Goal: Information Seeking & Learning: Learn about a topic

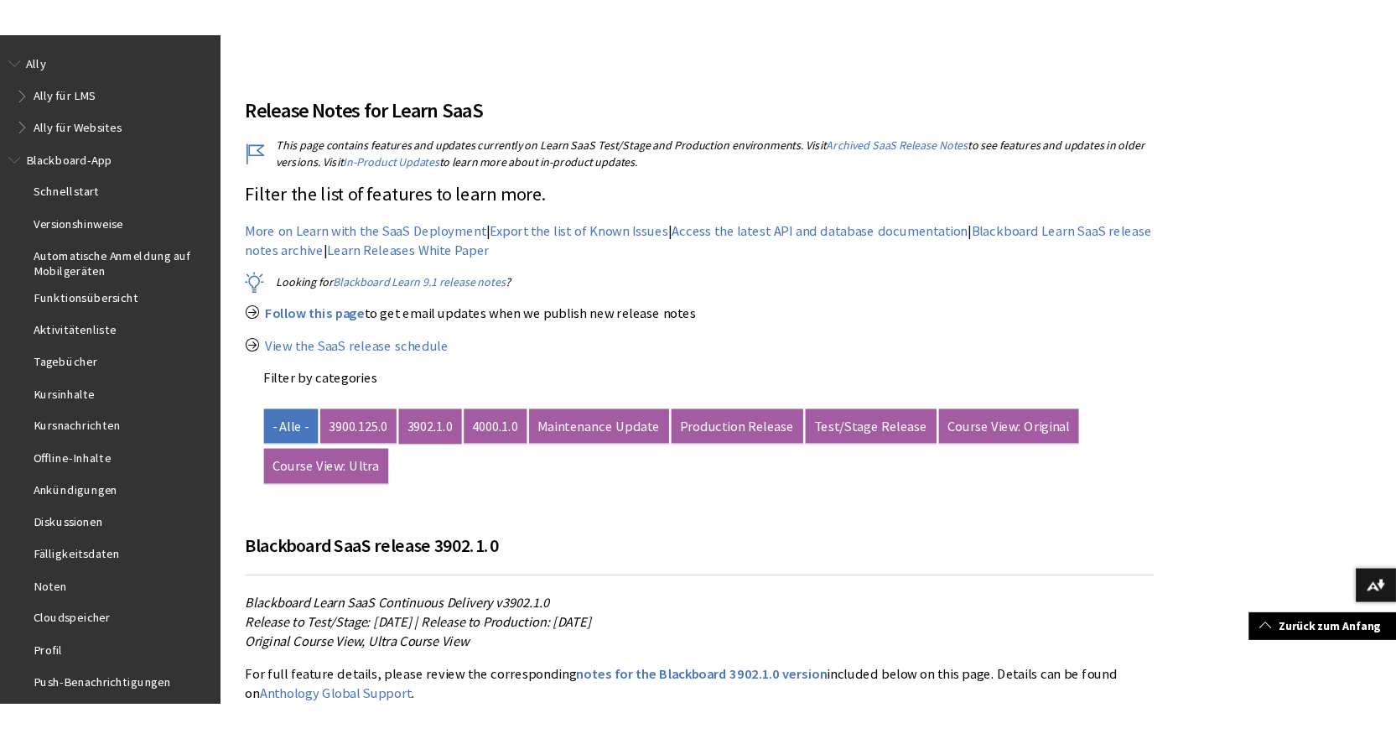
scroll to position [503, 0]
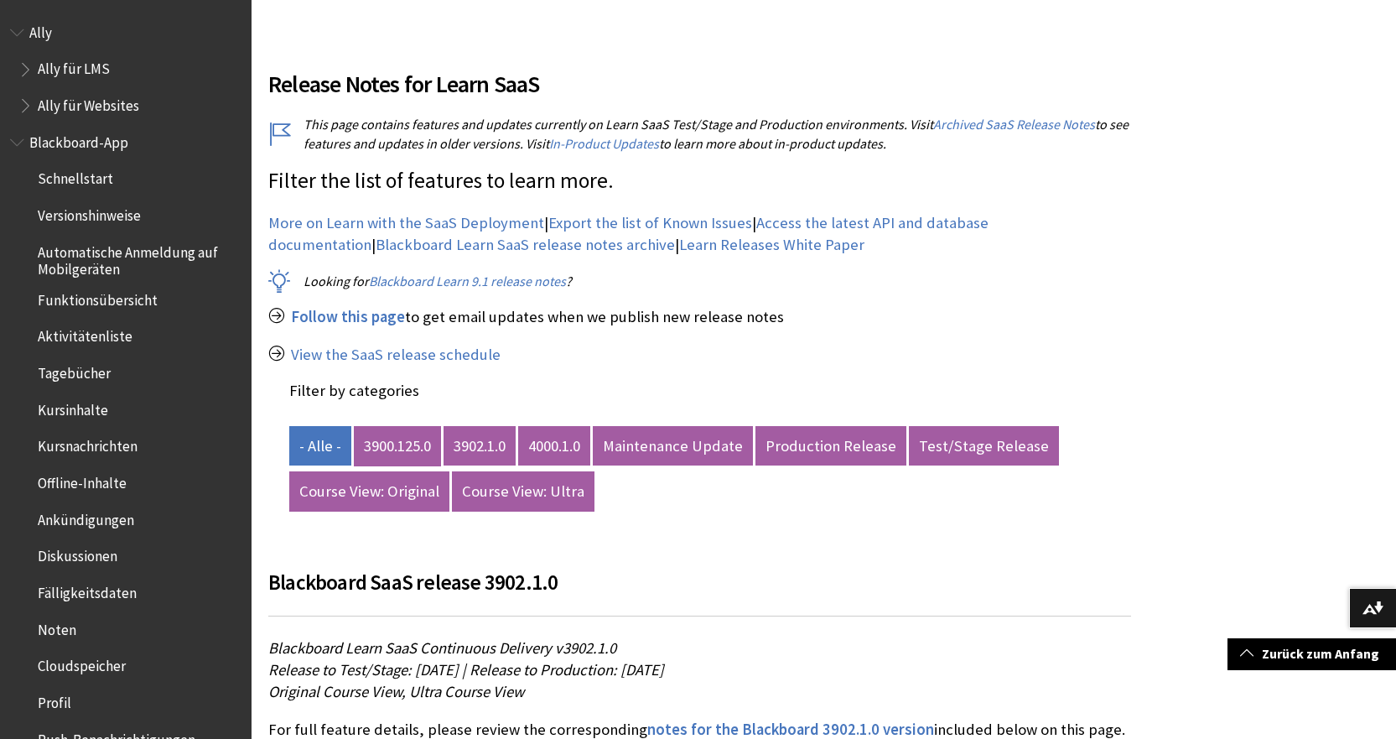
click at [404, 434] on link "3900.125.0" at bounding box center [397, 446] width 87 height 40
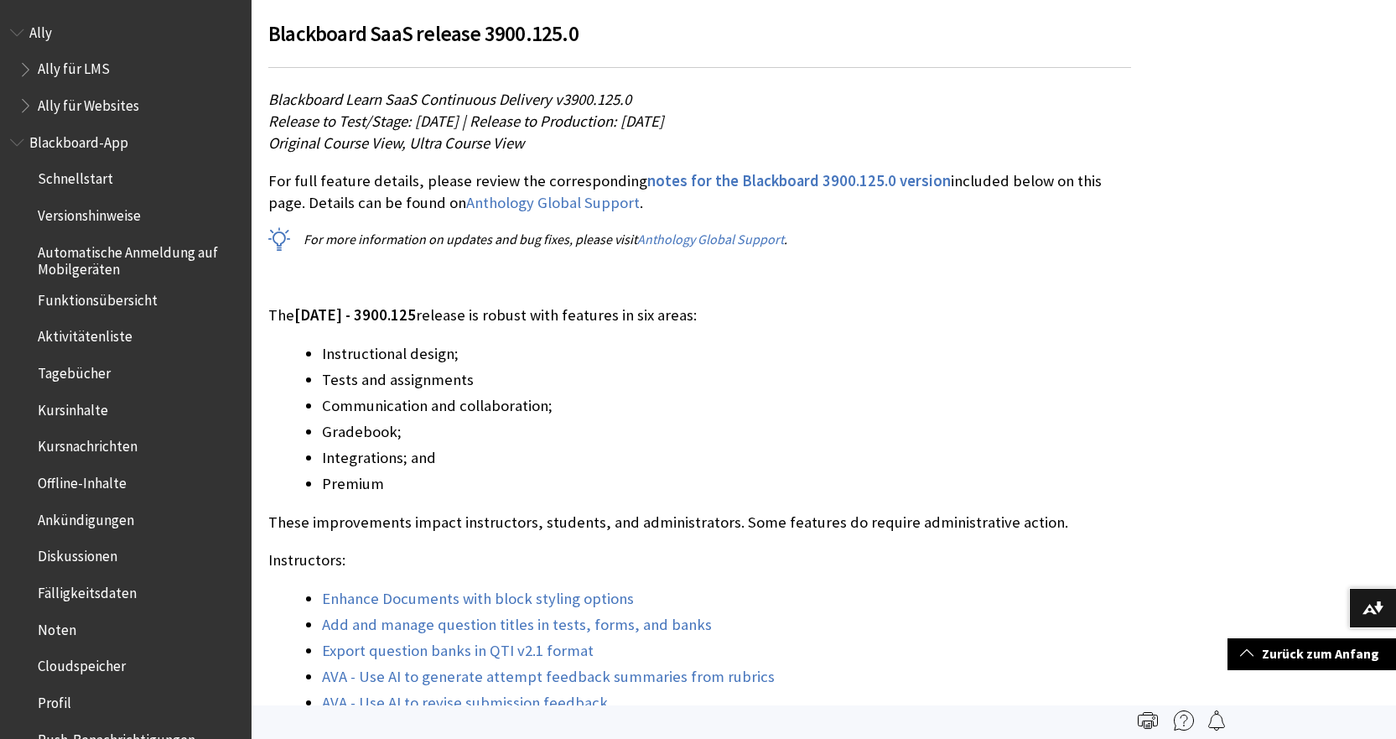
scroll to position [839, 0]
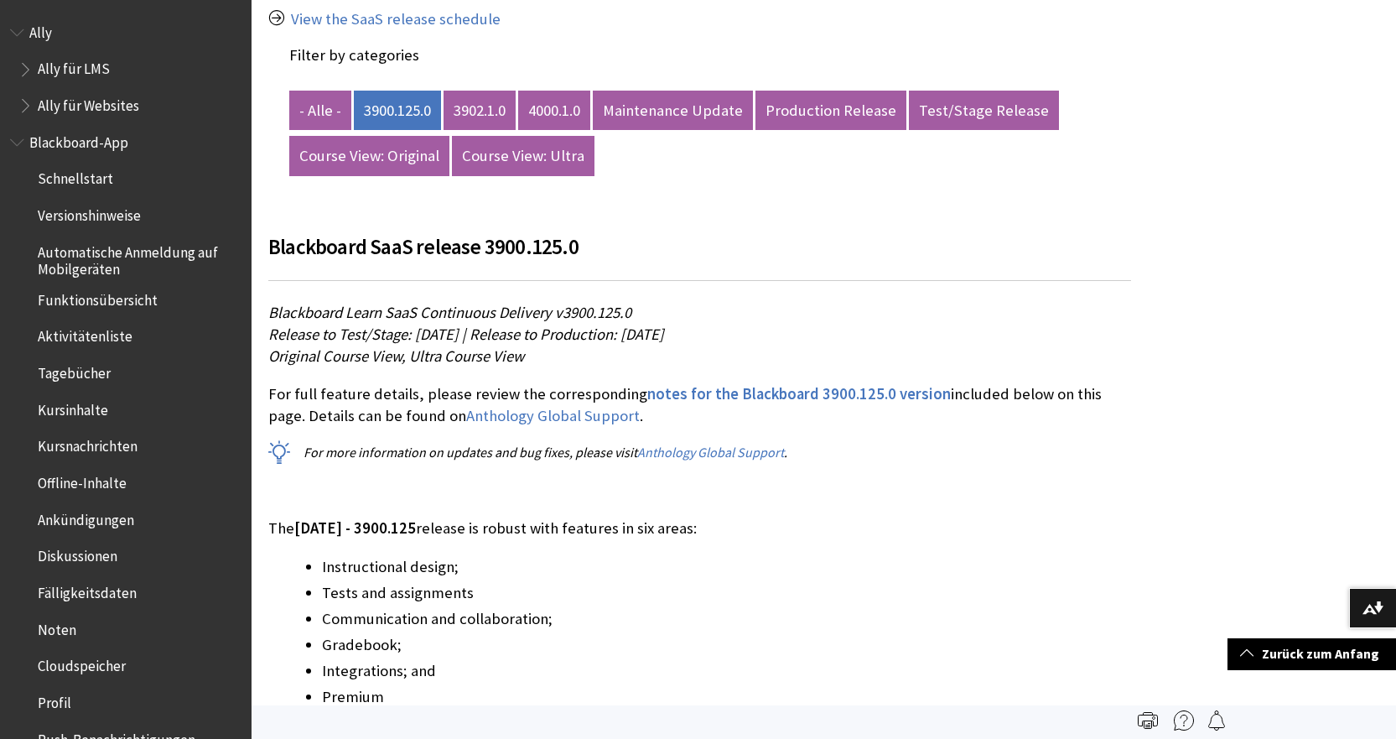
click at [625, 364] on p "Blackboard Learn SaaS Continuous Delivery v3900.125.0 Release to Test/Stage: [D…" at bounding box center [699, 335] width 863 height 66
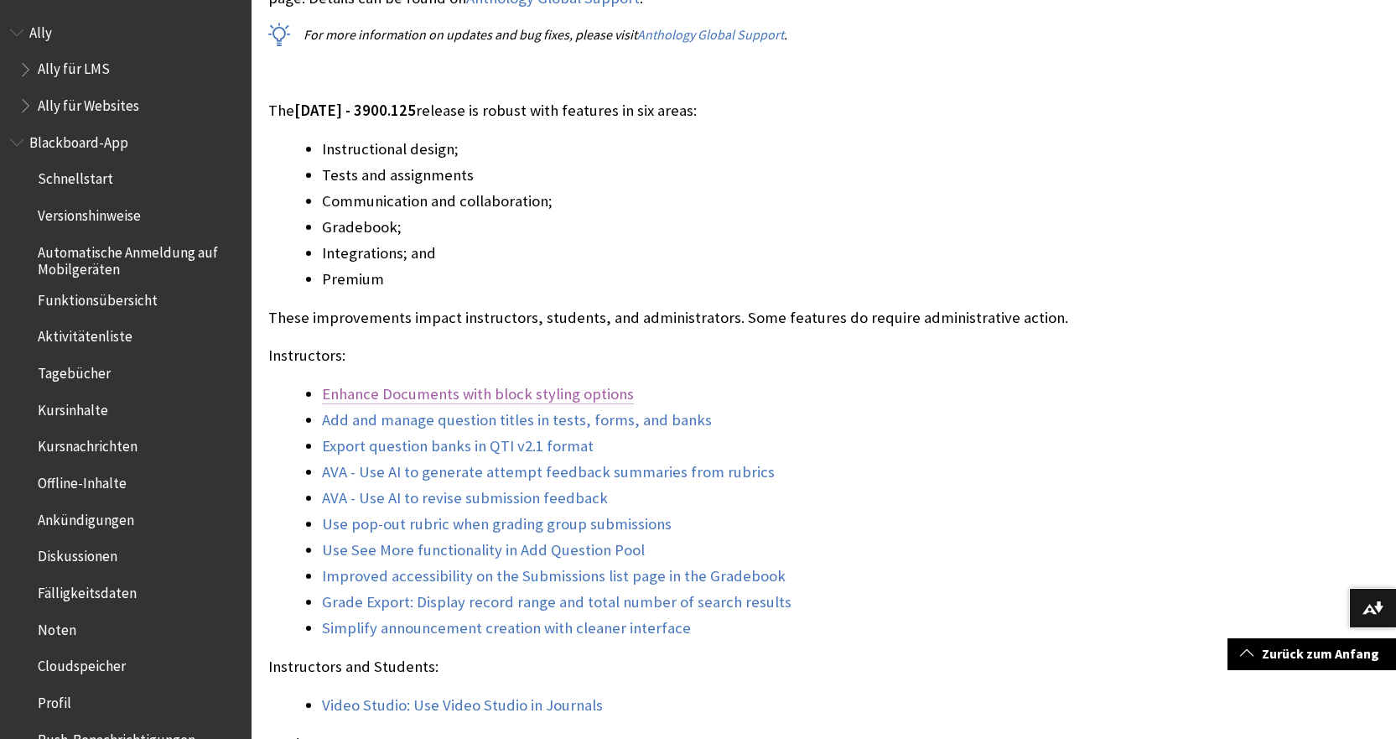
scroll to position [1258, 0]
click at [1021, 416] on li "Add and manage question titles in tests, forms, and banks" at bounding box center [726, 418] width 809 height 23
click at [523, 442] on link "Export question banks in QTI v2.1 format" at bounding box center [458, 444] width 272 height 20
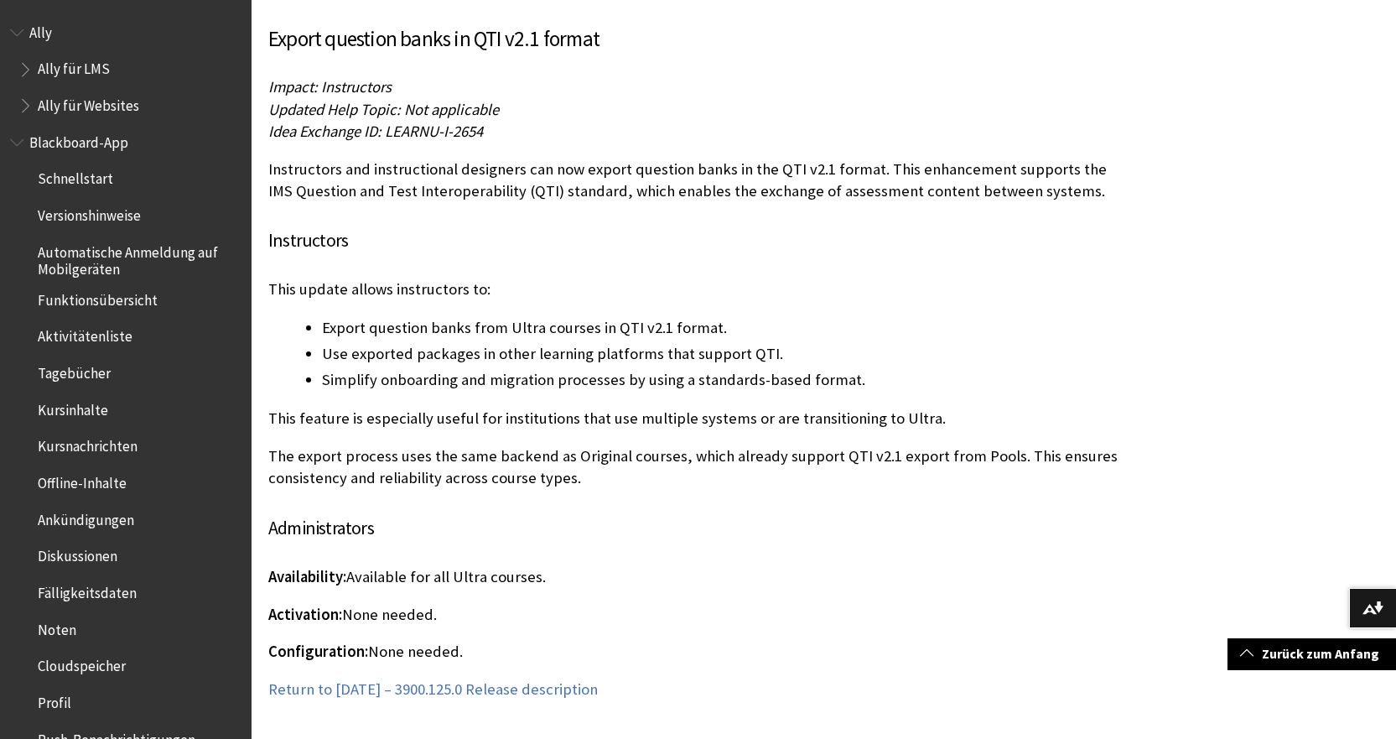
click at [626, 250] on div "Export question banks in QTI v2.1 format Impact: Instructors Updated Help Topic…" at bounding box center [699, 361] width 863 height 677
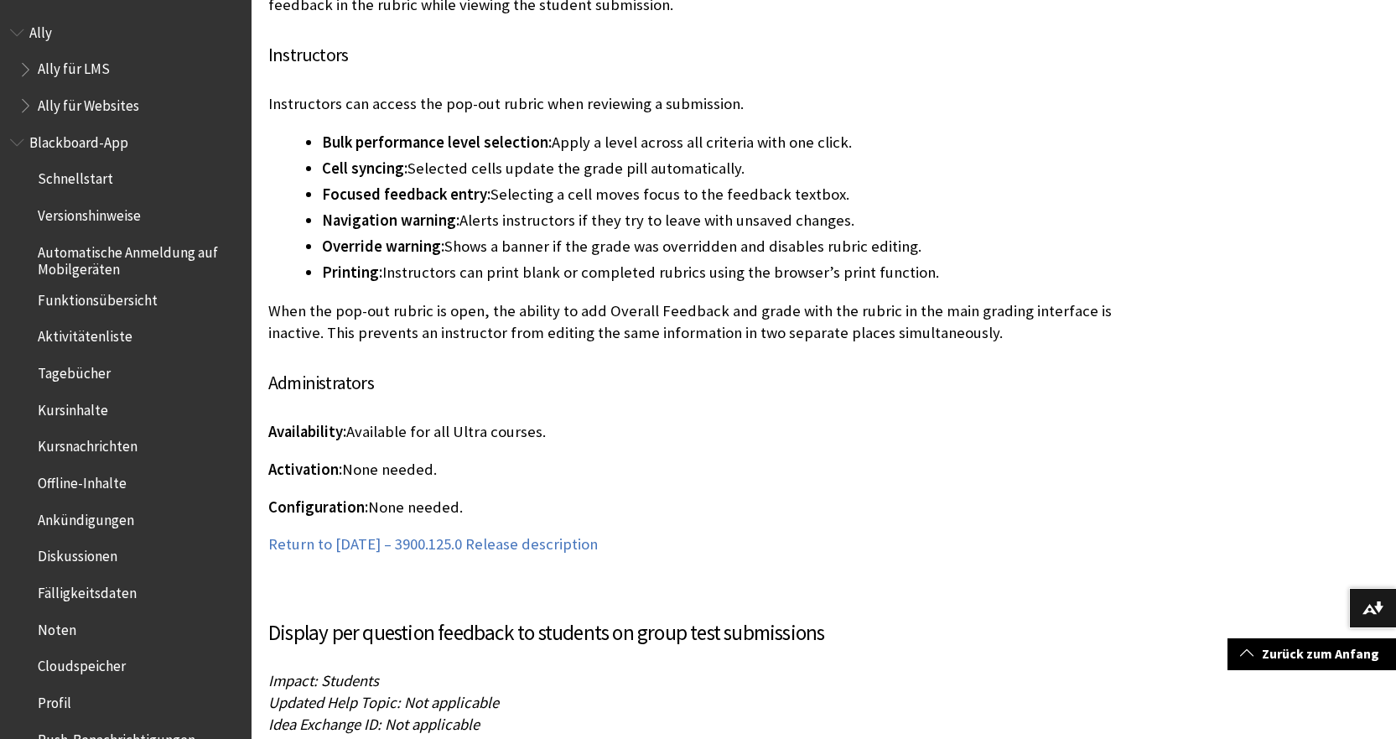
scroll to position [10713, 0]
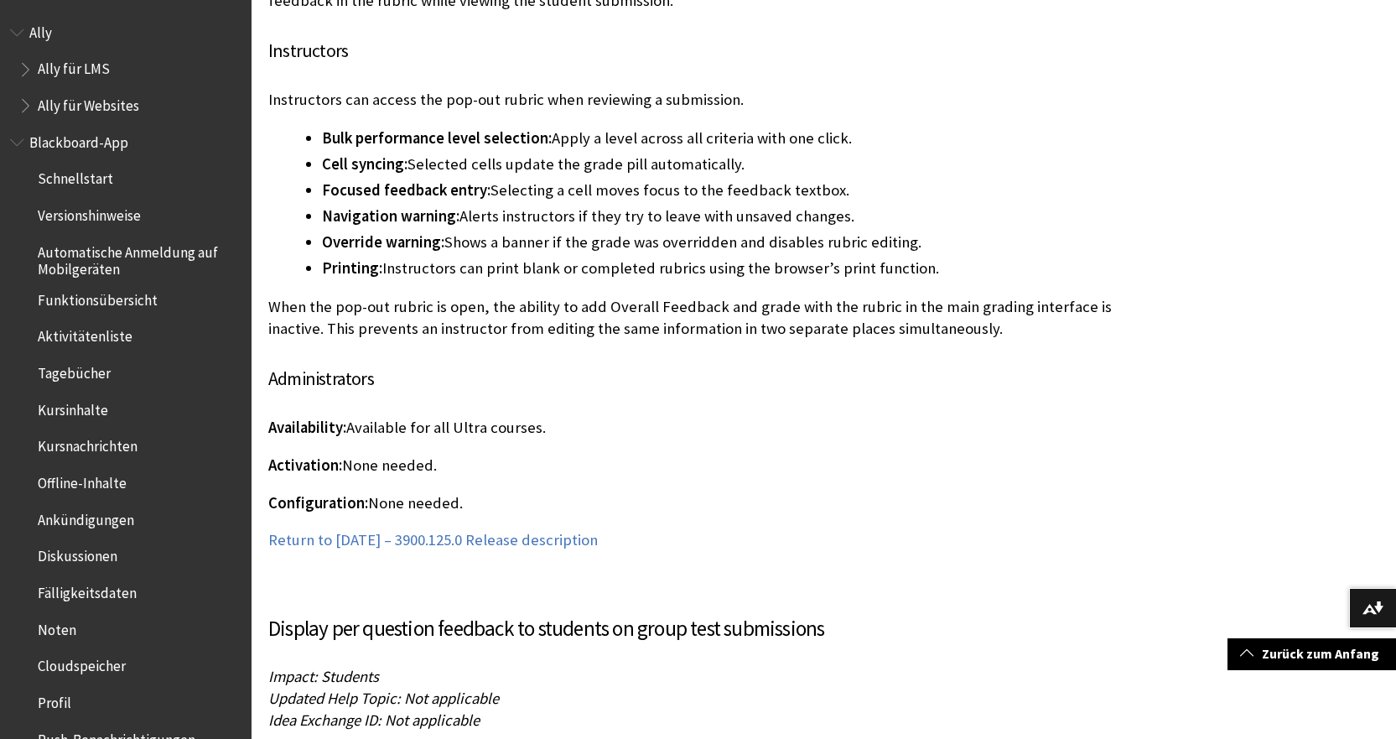
click at [503, 367] on h4 "Administrators" at bounding box center [699, 379] width 863 height 28
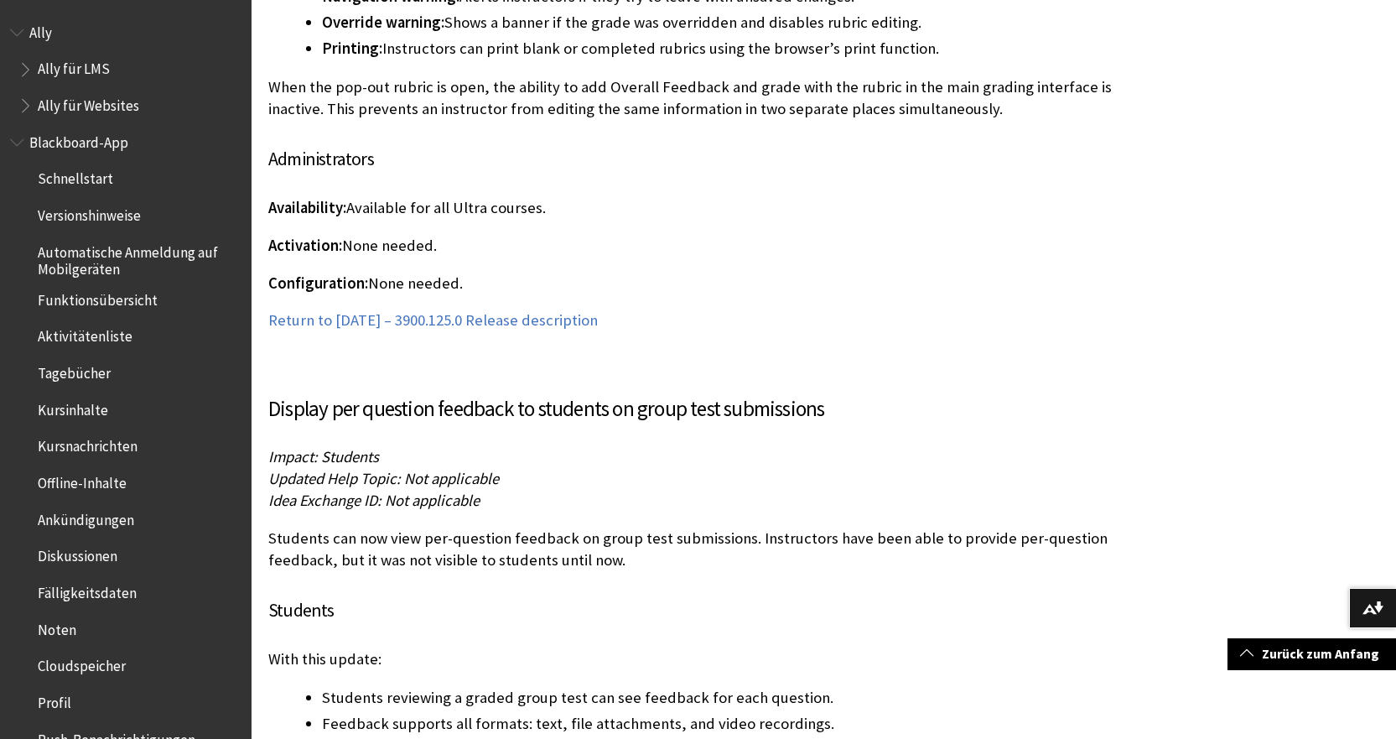
scroll to position [10964, 0]
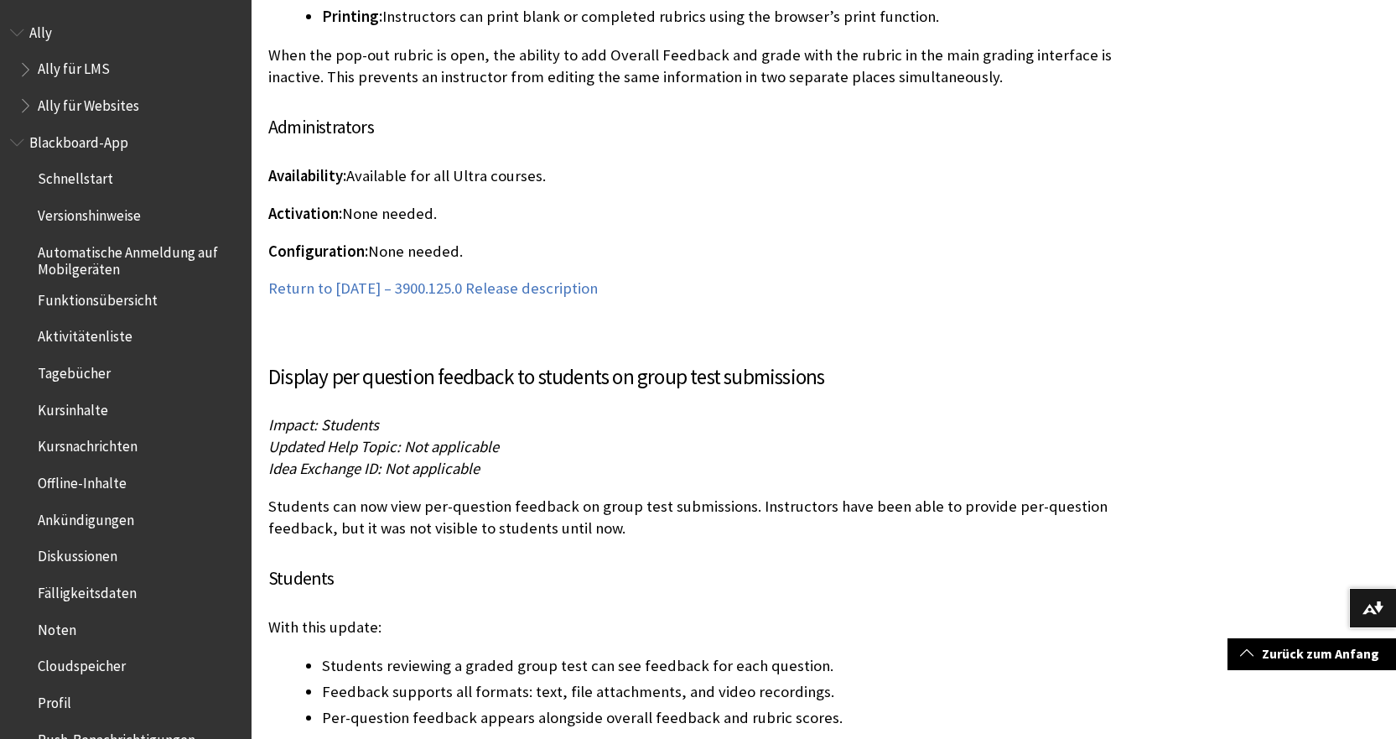
drag, startPoint x: 503, startPoint y: 367, endPoint x: 449, endPoint y: 372, distance: 54.7
click at [449, 372] on div "Display per question feedback to students on group test submissions Impact: Stu…" at bounding box center [699, 739] width 863 height 757
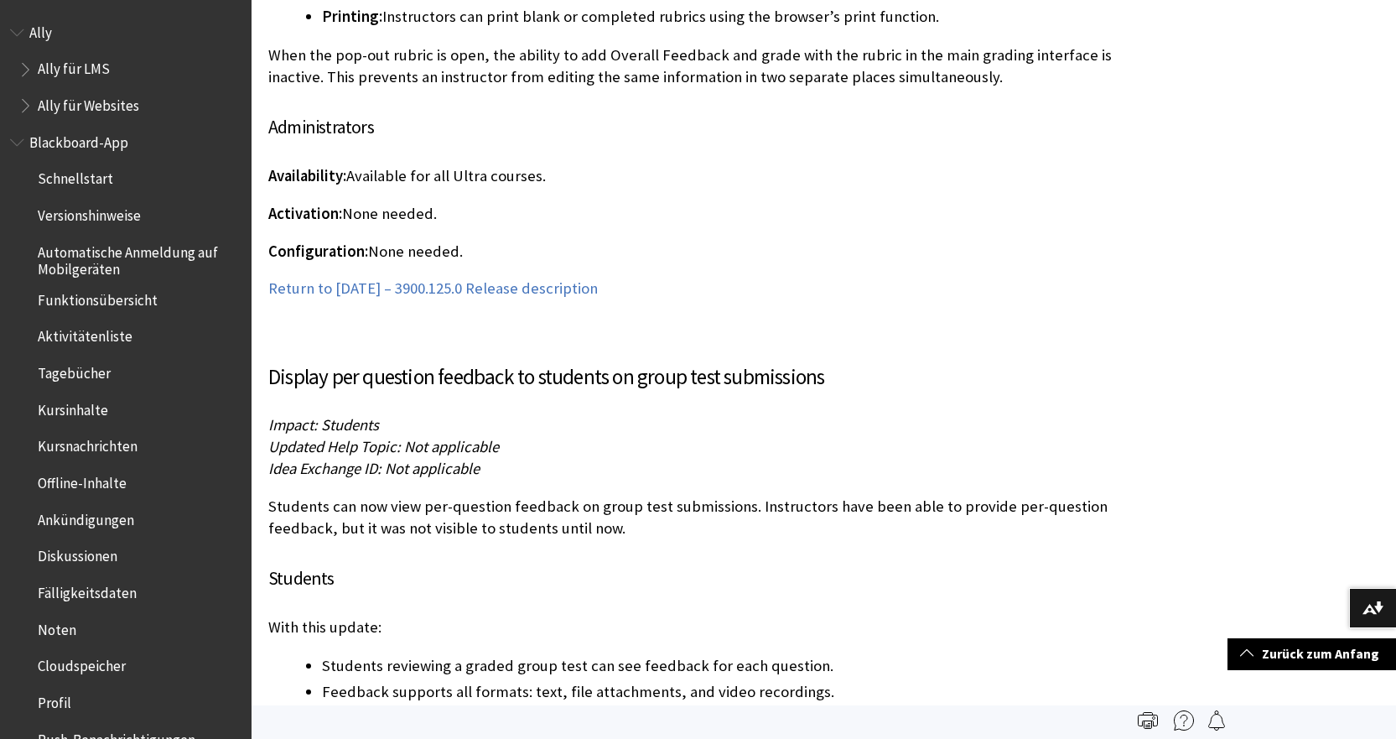
click at [569, 532] on div "Display per question feedback to students on group test submissions Impact: Stu…" at bounding box center [699, 739] width 863 height 757
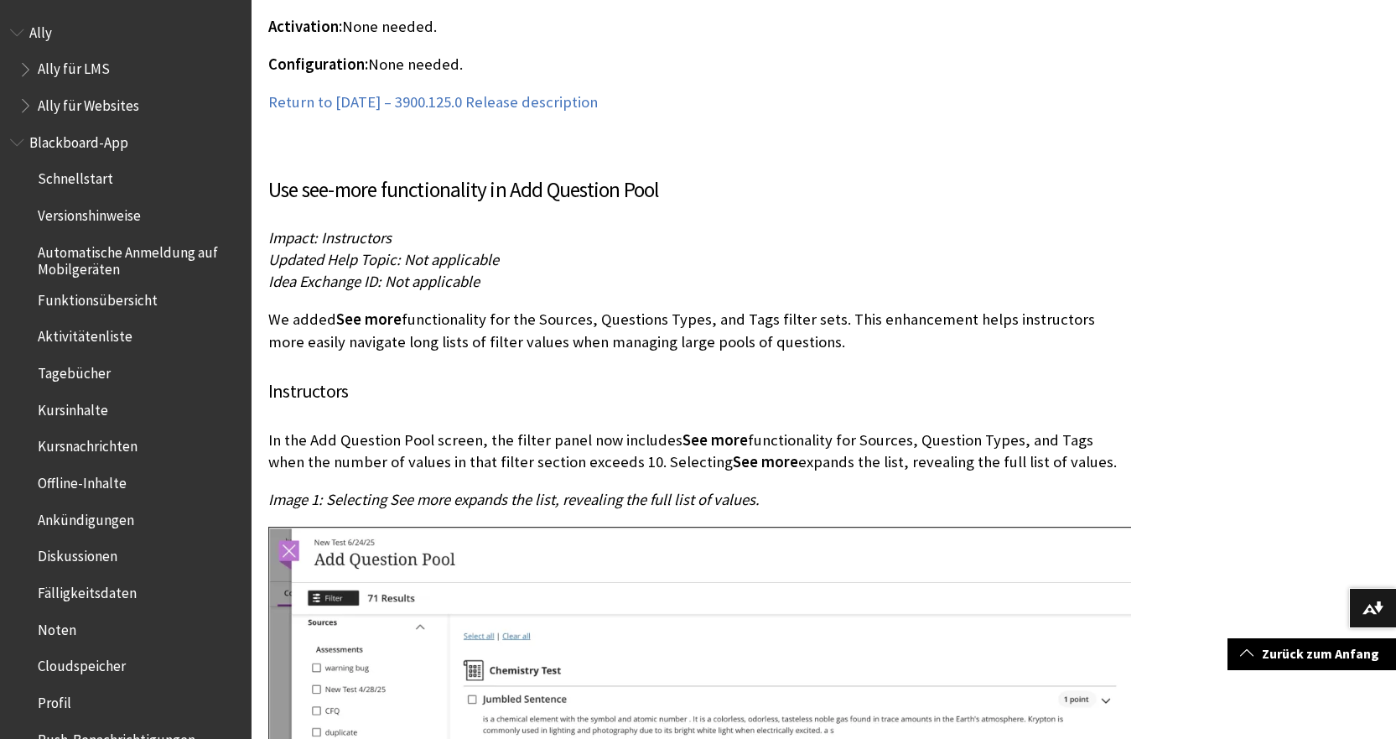
scroll to position [11971, 0]
click at [595, 435] on p "In the Add Question Pool screen, the filter panel now includes See more functio…" at bounding box center [699, 450] width 863 height 44
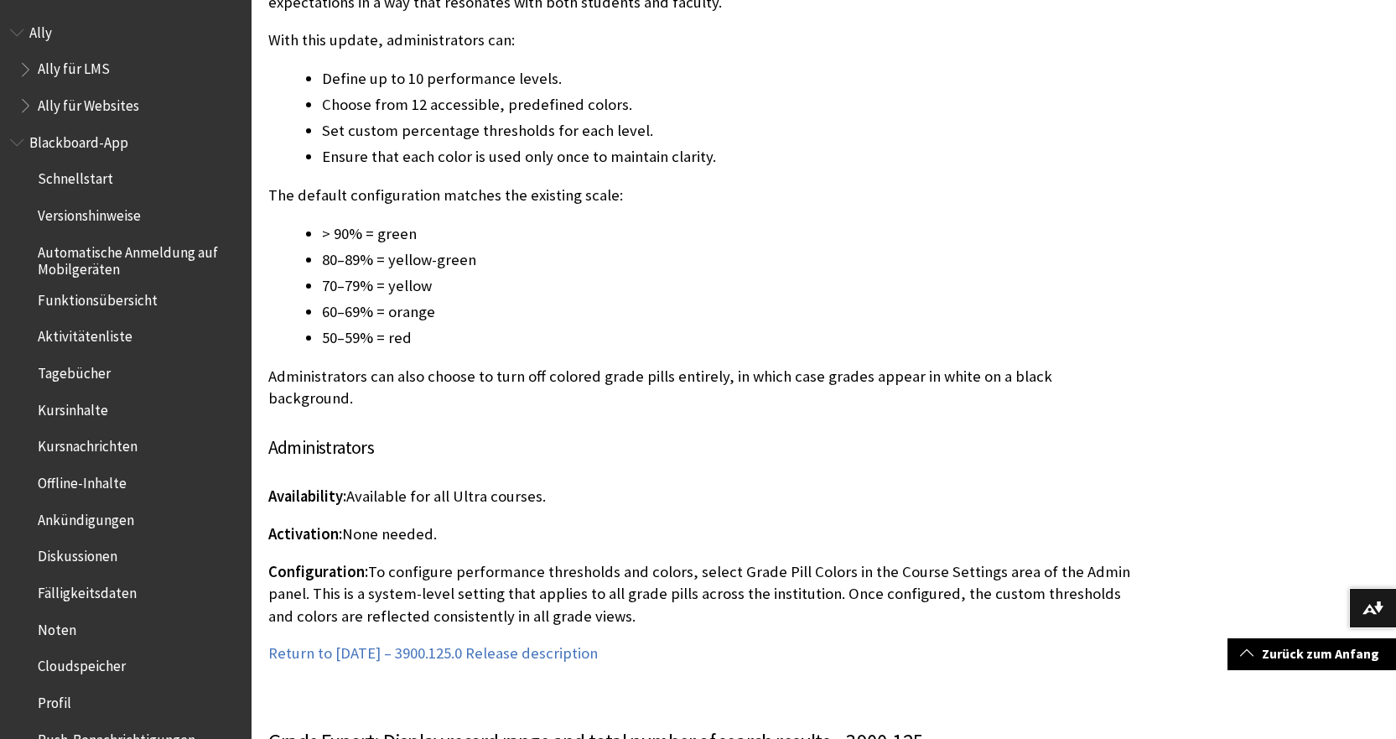
scroll to position [14235, 0]
click at [653, 485] on p "Availability: Available for all Ultra courses." at bounding box center [699, 496] width 863 height 22
click at [662, 414] on div "Customize grade pill thresholds We have identified an issue with this feature, …" at bounding box center [699, 180] width 863 height 967
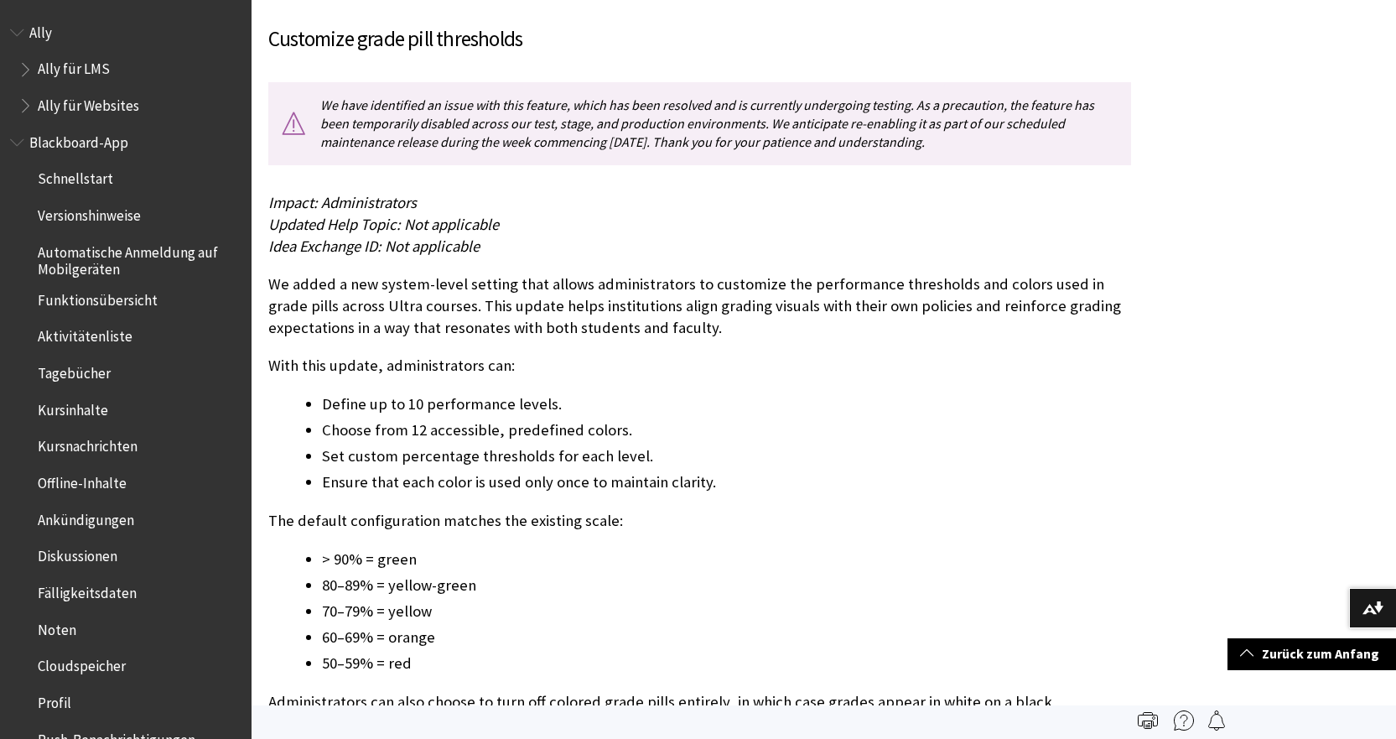
scroll to position [13900, 0]
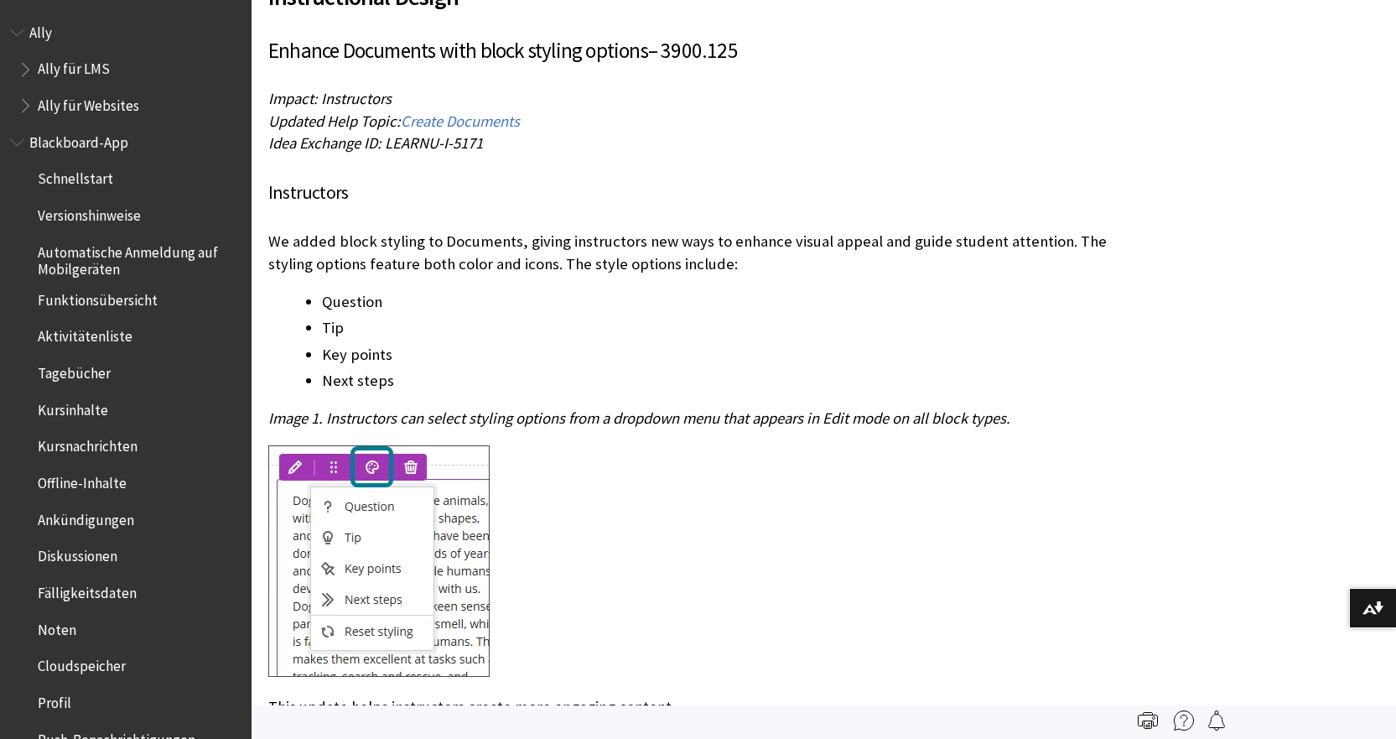
scroll to position [18317, 0]
